Goal: Find specific page/section: Find specific page/section

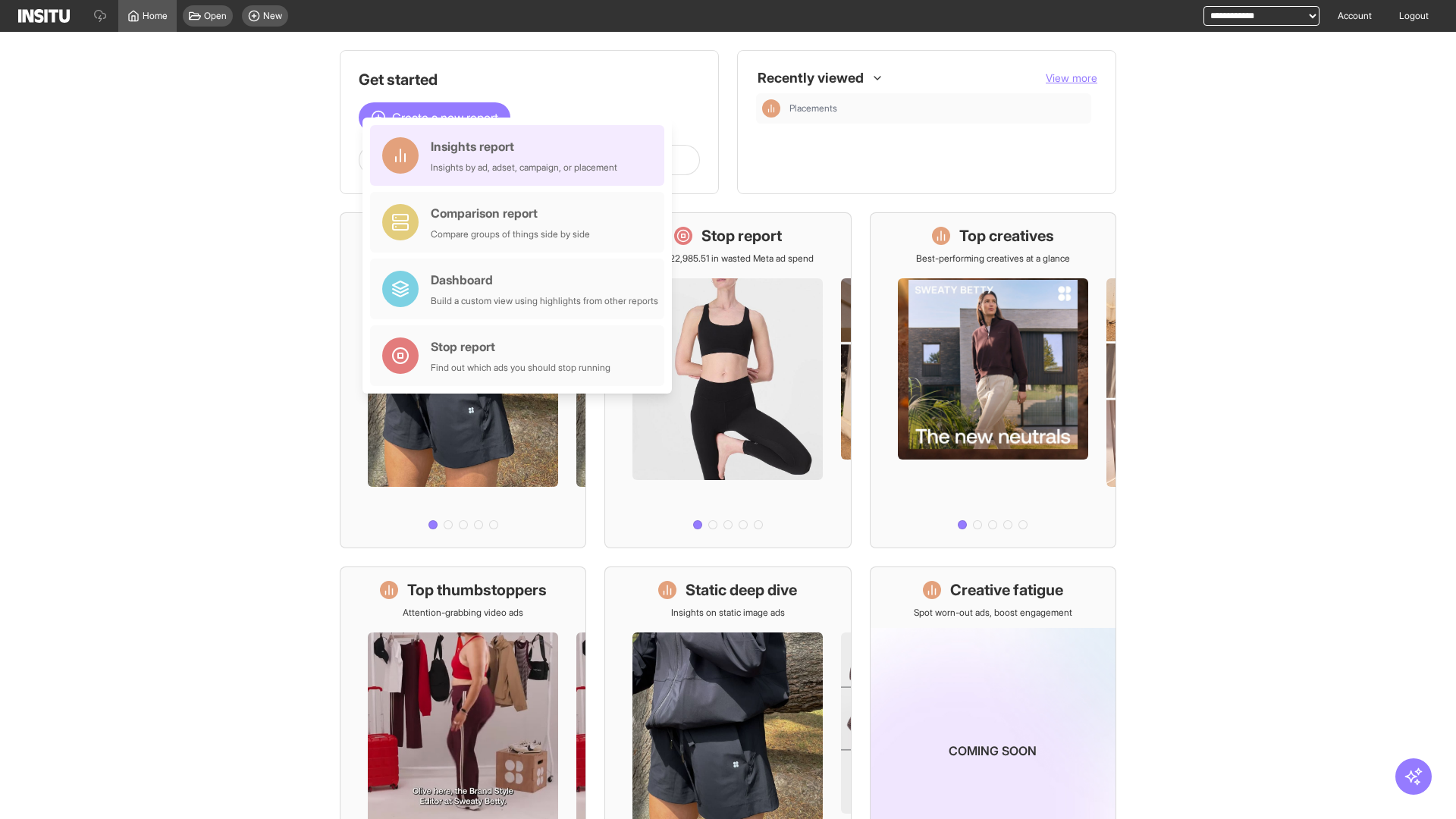
click at [521, 155] on div "Insights report Insights by ad, adset, campaign, or placement" at bounding box center [524, 156] width 187 height 37
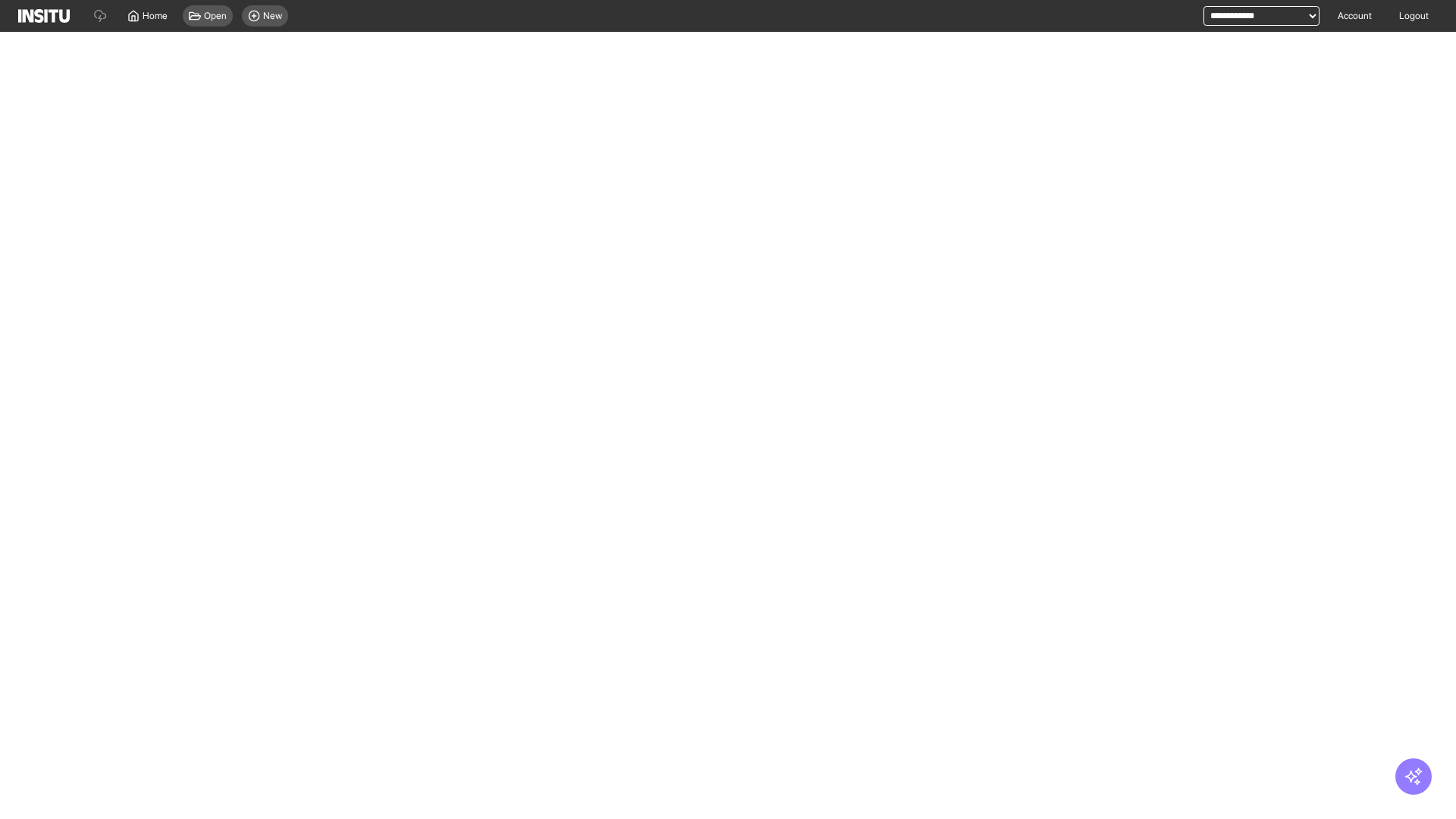
select select "**"
